Goal: Task Accomplishment & Management: Use online tool/utility

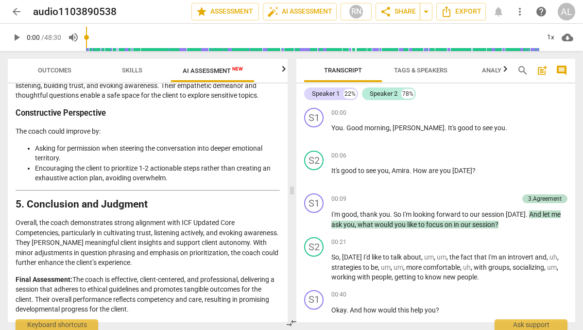
scroll to position [1780, 0]
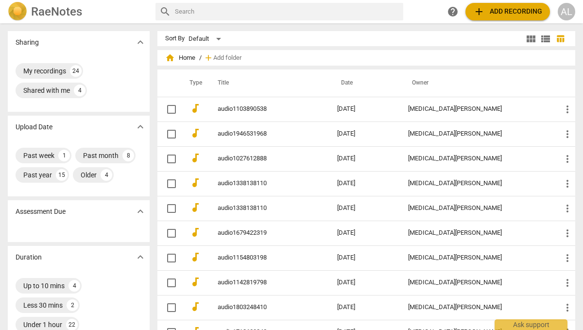
click at [501, 14] on span "add Add recording" at bounding box center [507, 12] width 69 height 12
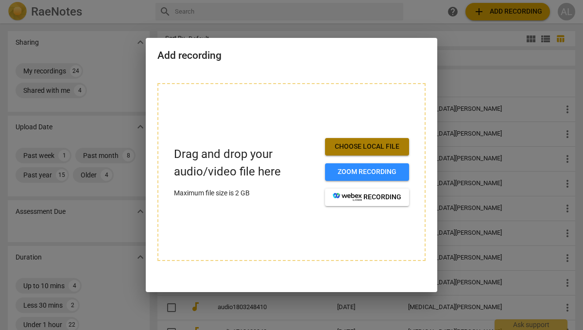
click at [346, 154] on button "Choose local file" at bounding box center [367, 147] width 84 height 18
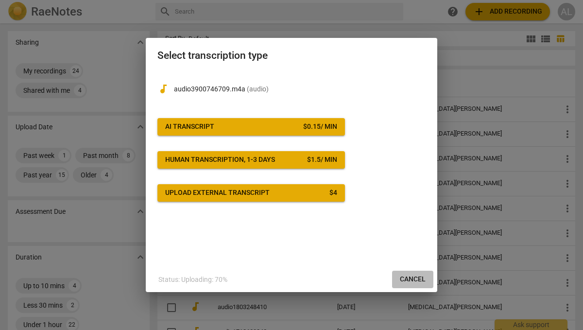
click at [432, 286] on button "Cancel" at bounding box center [412, 280] width 41 height 18
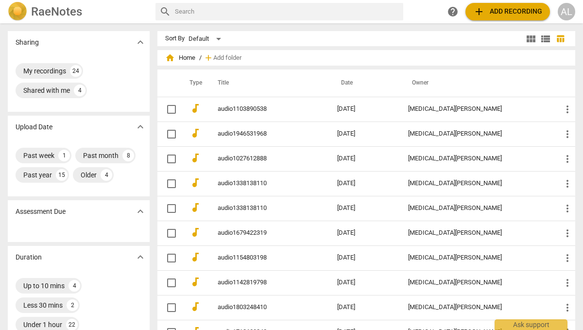
click at [498, 12] on span "add Add recording" at bounding box center [507, 12] width 69 height 12
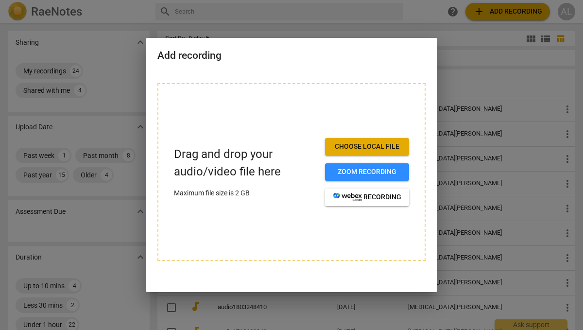
click at [345, 148] on span "Choose local file" at bounding box center [367, 147] width 69 height 10
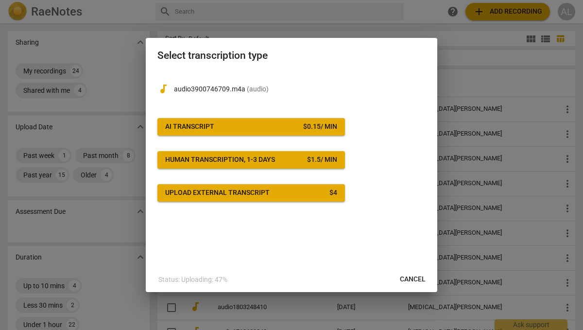
click at [293, 126] on span "AI Transcript $ 0.15 / min" at bounding box center [251, 127] width 172 height 10
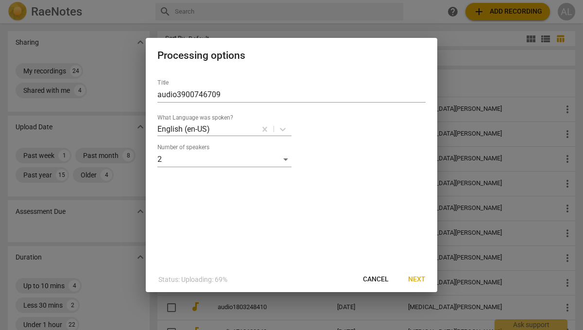
click at [418, 276] on span "Next" at bounding box center [417, 280] width 18 height 10
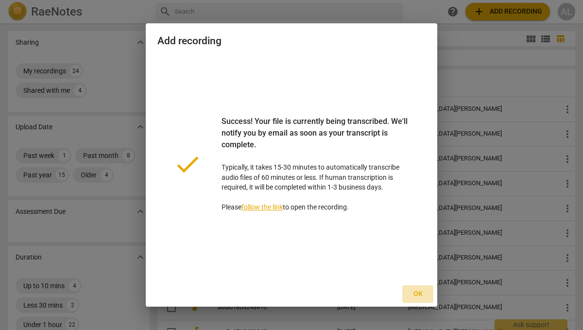
click at [420, 293] on span "Ok" at bounding box center [418, 294] width 16 height 10
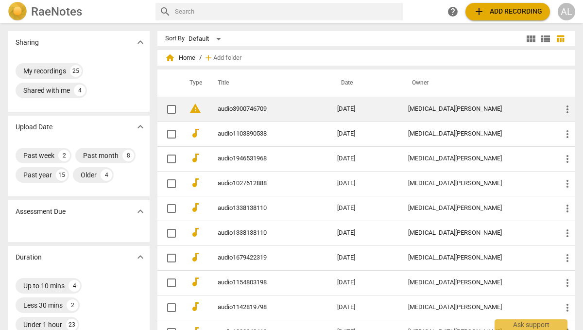
click at [254, 107] on link "audio3900746709" at bounding box center [260, 108] width 85 height 7
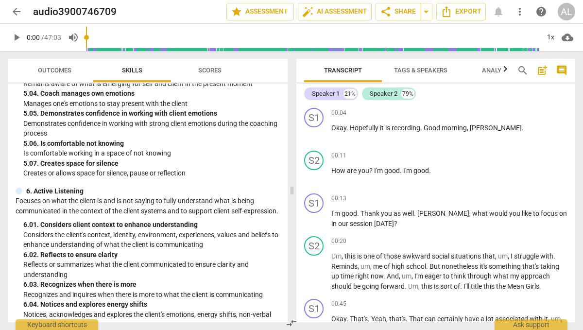
scroll to position [1242, 0]
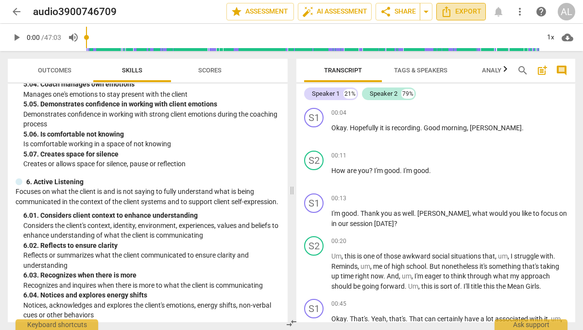
click at [474, 14] on span "Export" at bounding box center [461, 12] width 41 height 12
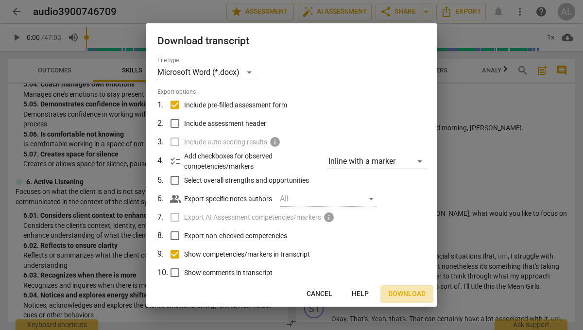
click at [402, 295] on span "Download" at bounding box center [406, 294] width 37 height 10
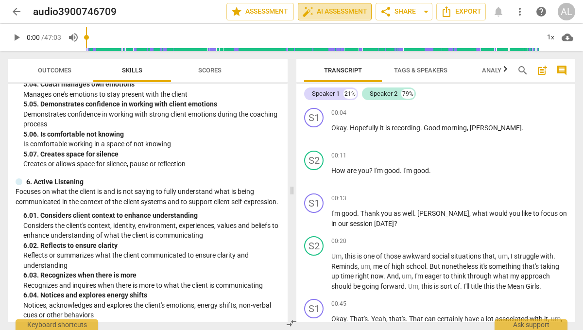
click at [355, 10] on span "auto_fix_high AI Assessment" at bounding box center [334, 12] width 65 height 12
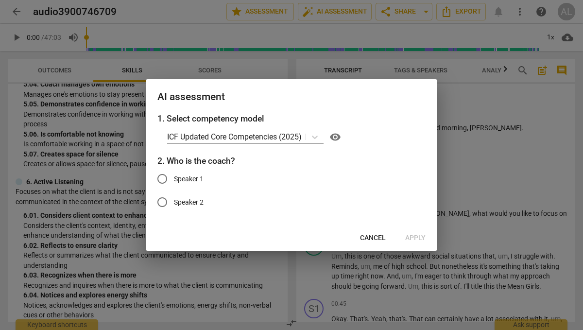
click at [196, 176] on span "Speaker 1" at bounding box center [189, 179] width 30 height 10
click at [174, 176] on input "Speaker 1" at bounding box center [162, 178] width 23 height 23
radio input "true"
click at [414, 237] on span "Apply" at bounding box center [415, 238] width 20 height 10
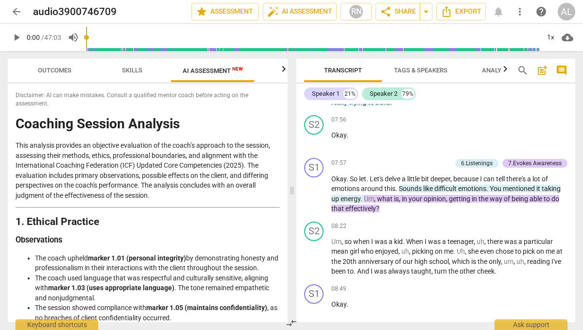
scroll to position [1386, 0]
click at [52, 72] on span "Outcomes" at bounding box center [55, 70] width 34 height 7
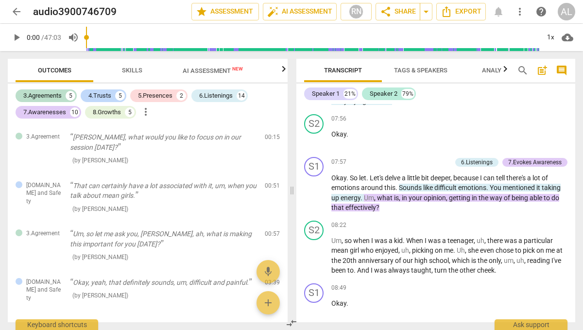
click at [211, 64] on span "AI Assessment New" at bounding box center [213, 70] width 84 height 15
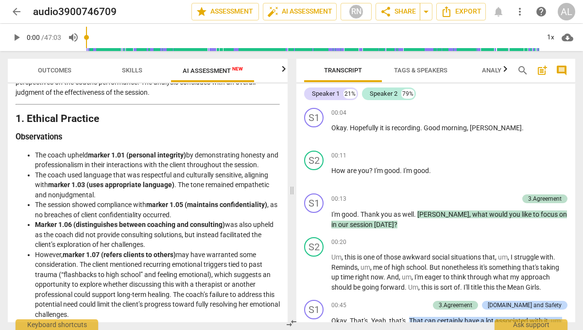
scroll to position [105, 0]
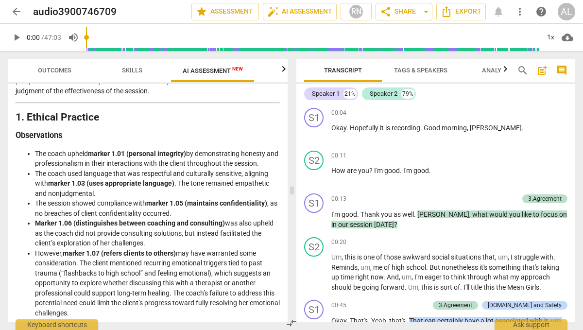
click at [19, 10] on span "arrow_back" at bounding box center [17, 12] width 12 height 12
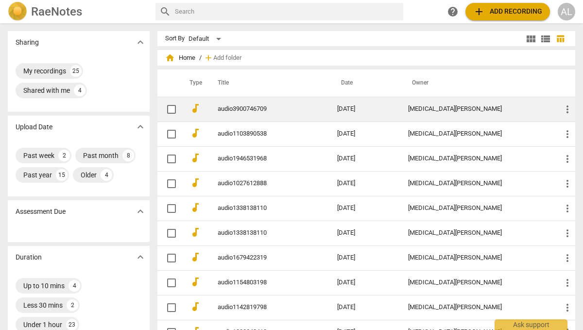
click at [255, 106] on link "audio3900746709" at bounding box center [260, 108] width 85 height 7
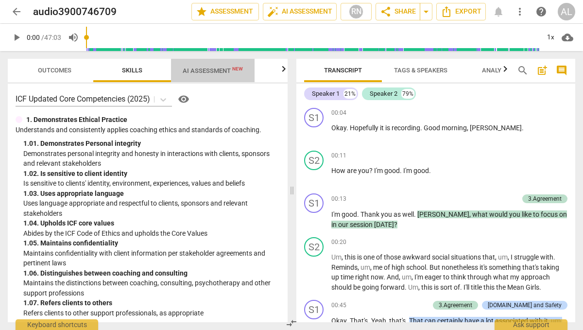
click at [221, 70] on span "AI Assessment New" at bounding box center [213, 70] width 60 height 7
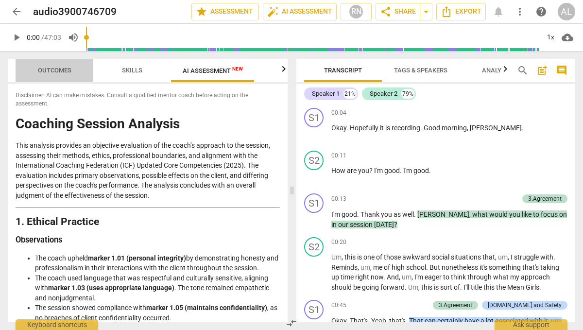
click at [50, 67] on span "Outcomes" at bounding box center [55, 70] width 34 height 7
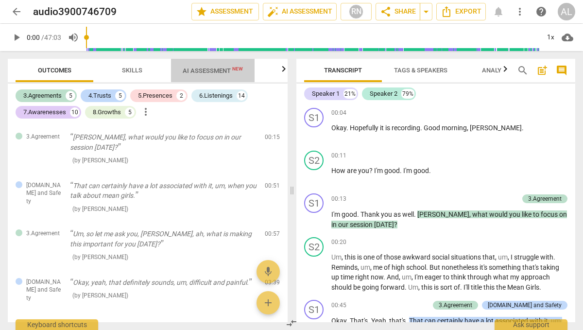
click at [223, 68] on span "AI Assessment New" at bounding box center [213, 70] width 60 height 7
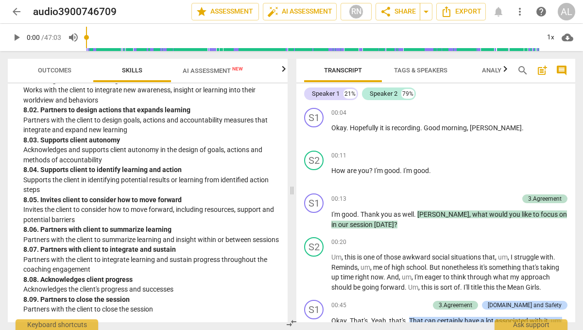
scroll to position [1909, 0]
click at [213, 75] on span "AI Assessment New" at bounding box center [213, 70] width 84 height 15
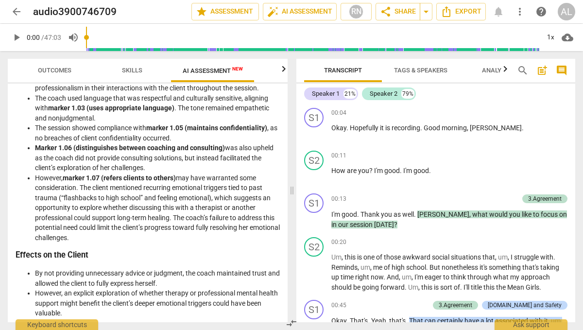
scroll to position [0, 0]
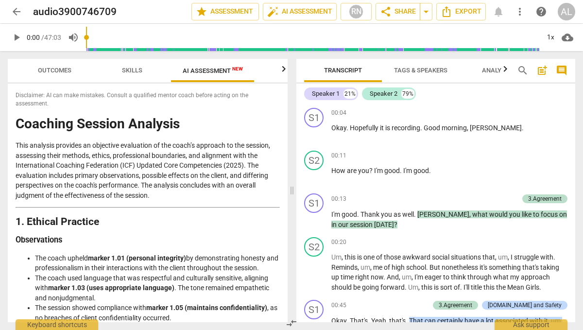
click at [243, 181] on p "This analysis provides an objective evaluation of the coach’s approach to the s…" at bounding box center [148, 170] width 264 height 60
click at [283, 70] on icon "button" at bounding box center [284, 69] width 12 height 12
click at [191, 157] on p "This analysis provides an objective evaluation of the coach’s approach to the s…" at bounding box center [148, 170] width 264 height 60
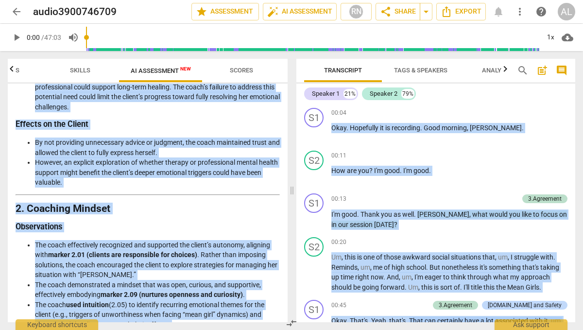
drag, startPoint x: 16, startPoint y: 123, endPoint x: 299, endPoint y: 329, distance: 350.4
click at [299, 329] on div "Outcomes Skills AI Assessment New Scores Disclaimer: AI can make mistakes. Cons…" at bounding box center [291, 190] width 583 height 279
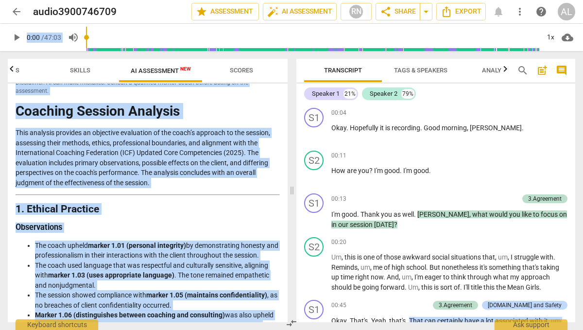
scroll to position [0, 0]
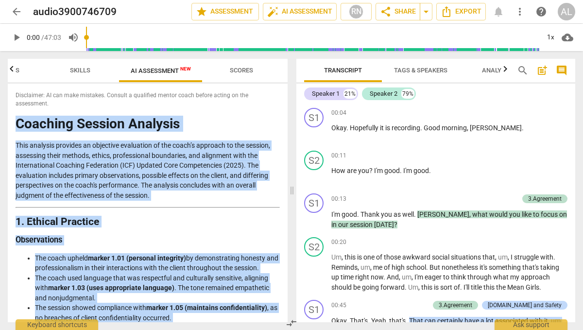
drag, startPoint x: 219, startPoint y: 309, endPoint x: 32, endPoint y: 114, distance: 270.2
click at [32, 114] on div "Disclaimer: AI can make mistakes. Consult a qualified mentor coach before actin…" at bounding box center [148, 203] width 280 height 239
copy div "Loremips Dolorsi Ametcons Adip elitsedd eiusmodt in utlaboree doloremagn al eni…"
click at [13, 11] on span "arrow_back" at bounding box center [17, 12] width 12 height 12
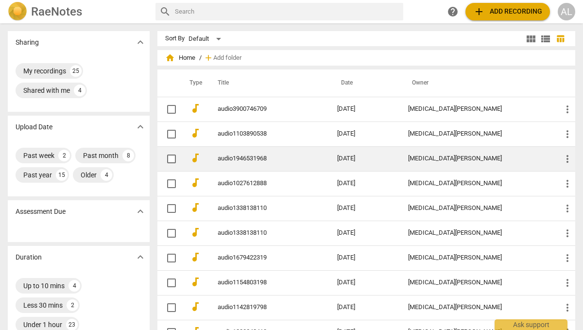
click at [239, 157] on link "audio1946531968" at bounding box center [260, 158] width 85 height 7
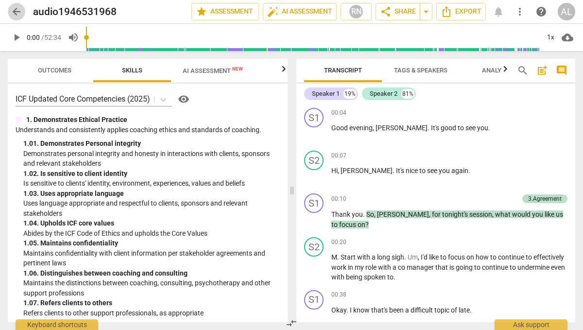
click at [17, 10] on span "arrow_back" at bounding box center [17, 12] width 12 height 12
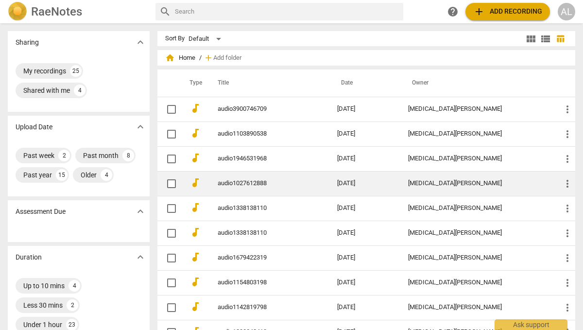
click at [233, 182] on link "audio1027612888" at bounding box center [260, 183] width 85 height 7
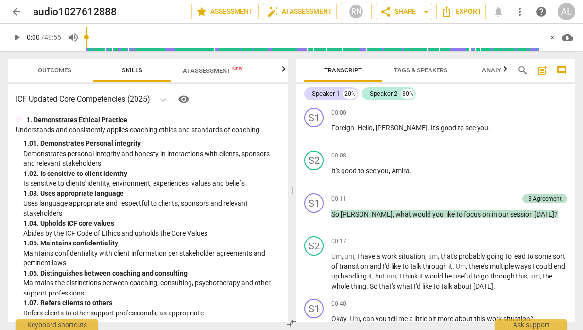
click at [16, 9] on span "arrow_back" at bounding box center [17, 12] width 12 height 12
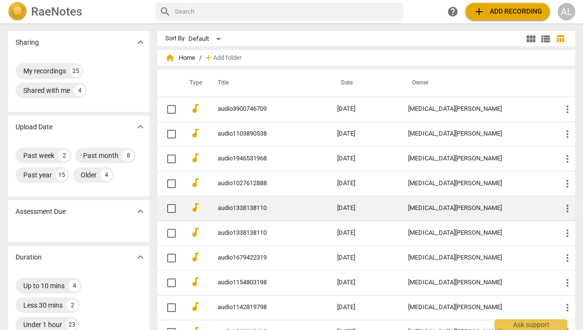
click at [245, 207] on link "audio1338138110" at bounding box center [260, 208] width 85 height 7
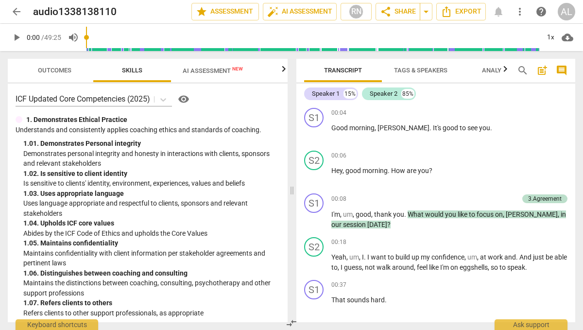
click at [215, 68] on span "AI Assessment New" at bounding box center [213, 70] width 60 height 7
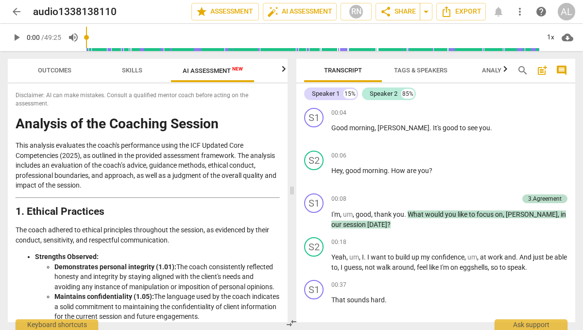
click at [17, 122] on h1 "Analysis of the Coaching Session" at bounding box center [148, 124] width 264 height 15
click at [258, 299] on li "Maintains confidentiality (1.05): The language used by the coach indicates a so…" at bounding box center [167, 307] width 226 height 30
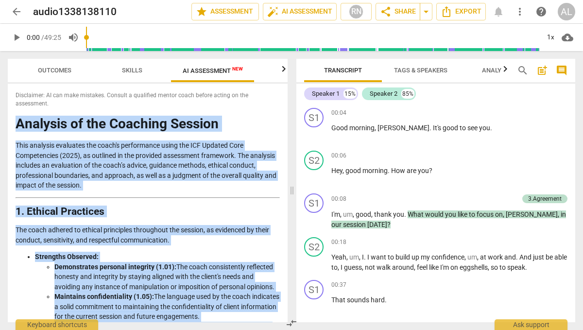
drag, startPoint x: 167, startPoint y: 311, endPoint x: 10, endPoint y: 120, distance: 247.4
click at [10, 120] on div "Disclaimer: AI can make mistakes. Consult a qualified mentor coach before actin…" at bounding box center [148, 203] width 280 height 239
copy div "Loremips do sit Ametcons Adipisc Elit seddoeiu temporinc utl etdol'm aliquaenim…"
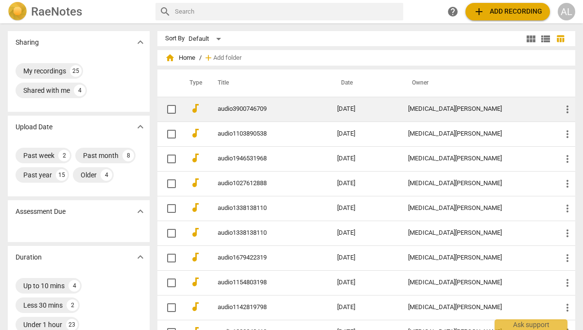
click at [244, 109] on link "audio3900746709" at bounding box center [260, 108] width 85 height 7
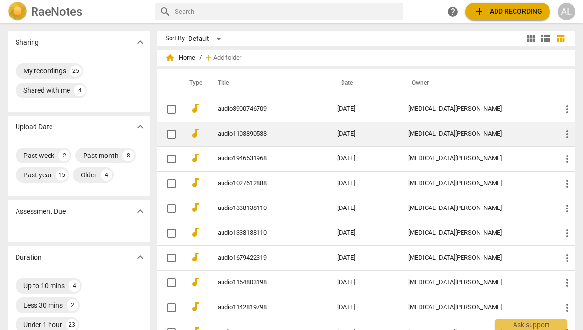
click at [243, 133] on link "audio1103890538" at bounding box center [260, 133] width 85 height 7
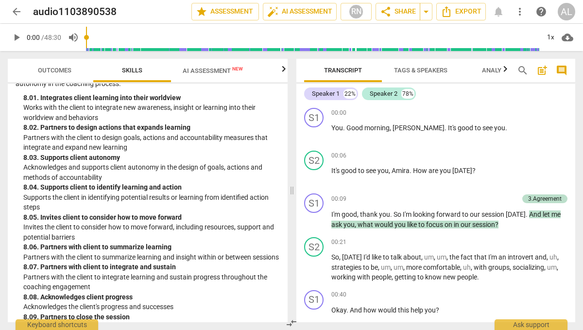
scroll to position [1909, 0]
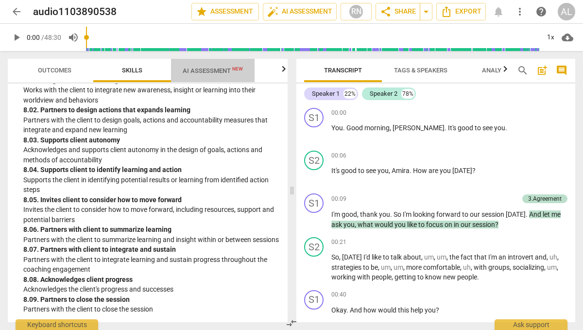
click at [216, 67] on span "AI Assessment New" at bounding box center [213, 70] width 60 height 7
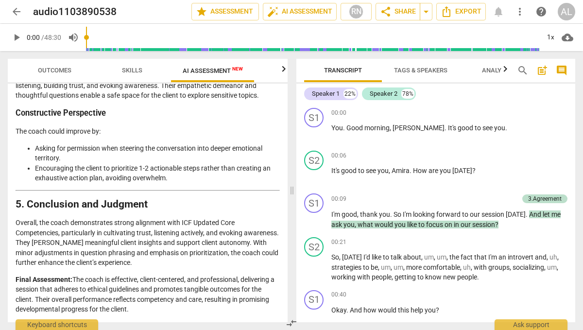
scroll to position [1780, 0]
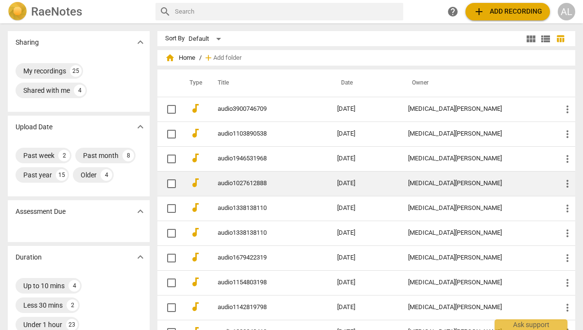
click at [245, 183] on link "audio1027612888" at bounding box center [260, 183] width 85 height 7
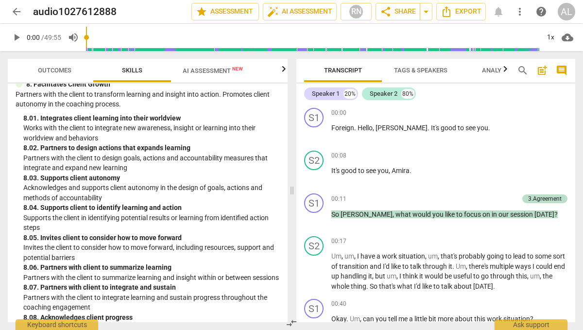
scroll to position [1909, 0]
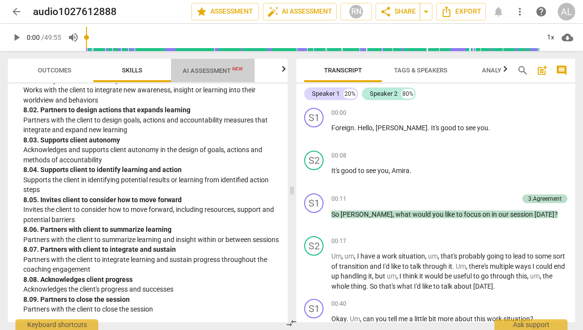
click at [222, 69] on span "AI Assessment New" at bounding box center [213, 70] width 60 height 7
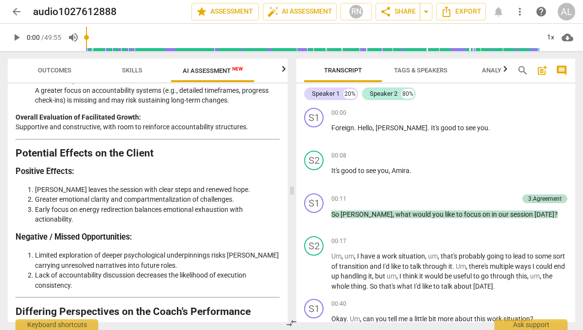
scroll to position [1894, 0]
